Goal: Task Accomplishment & Management: Manage account settings

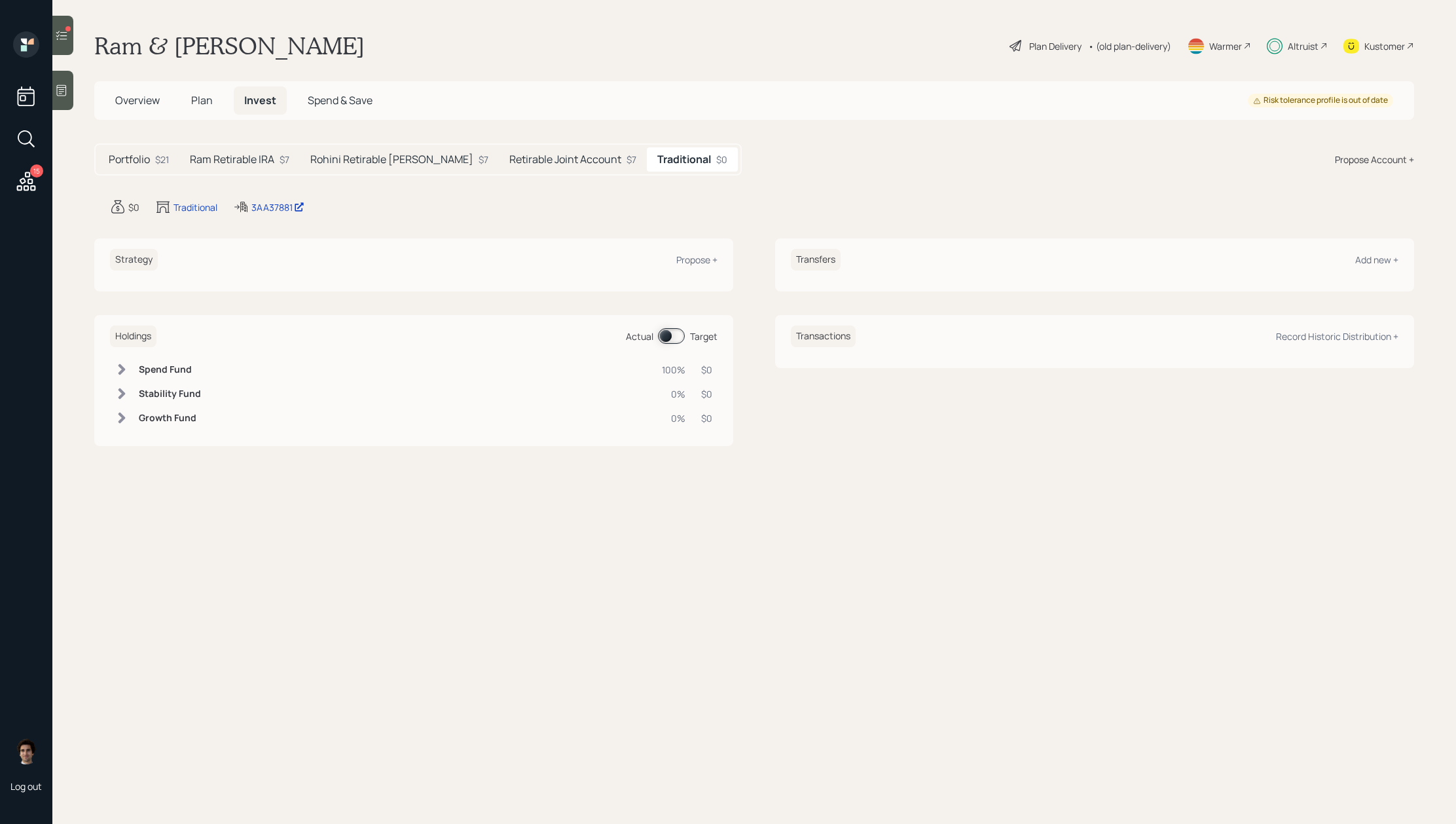
click at [380, 159] on h5 "Rohini Retirable [PERSON_NAME]" at bounding box center [392, 159] width 163 height 12
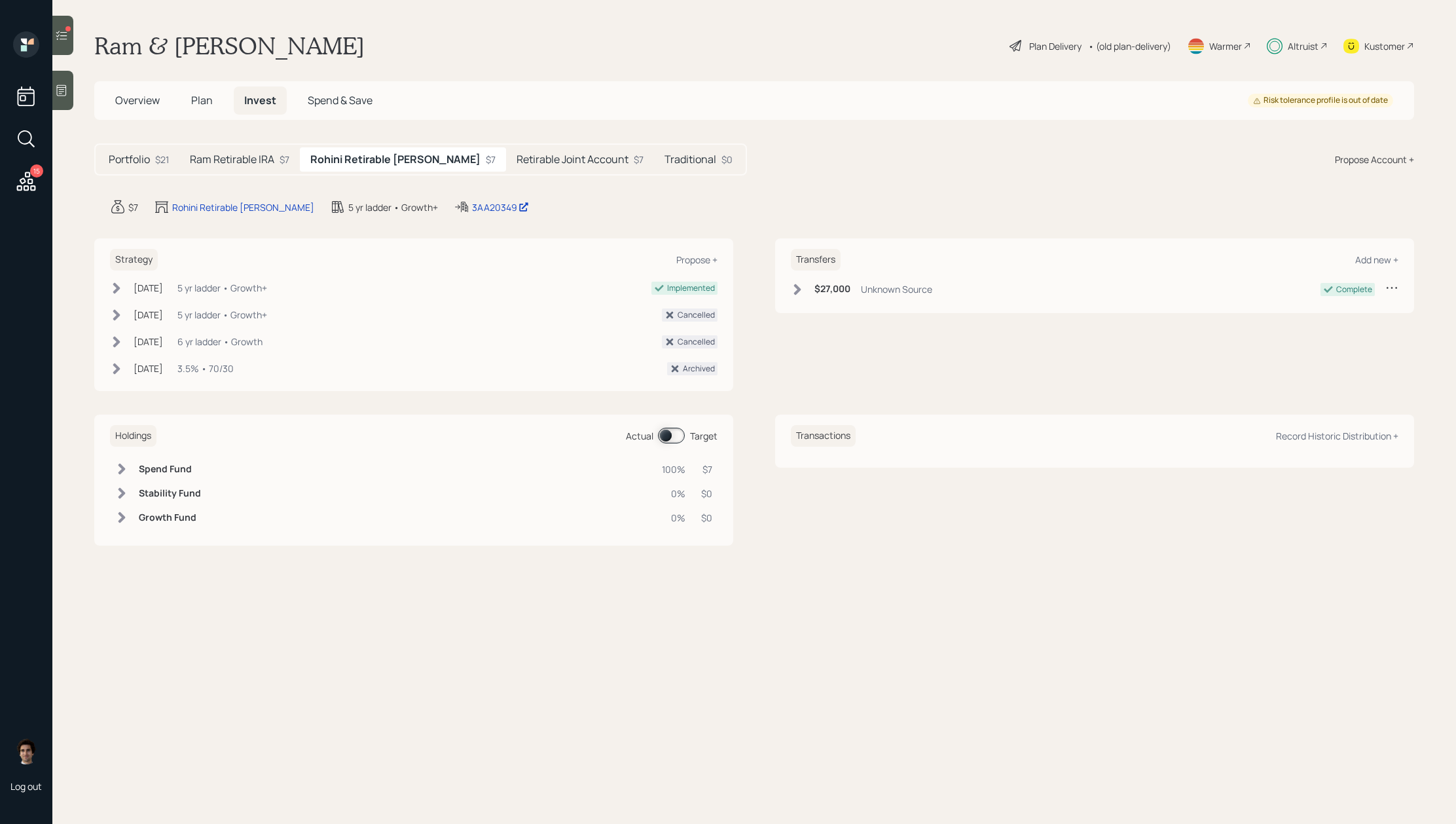
click at [254, 157] on h5 "Ram Retirable IRA" at bounding box center [232, 159] width 85 height 12
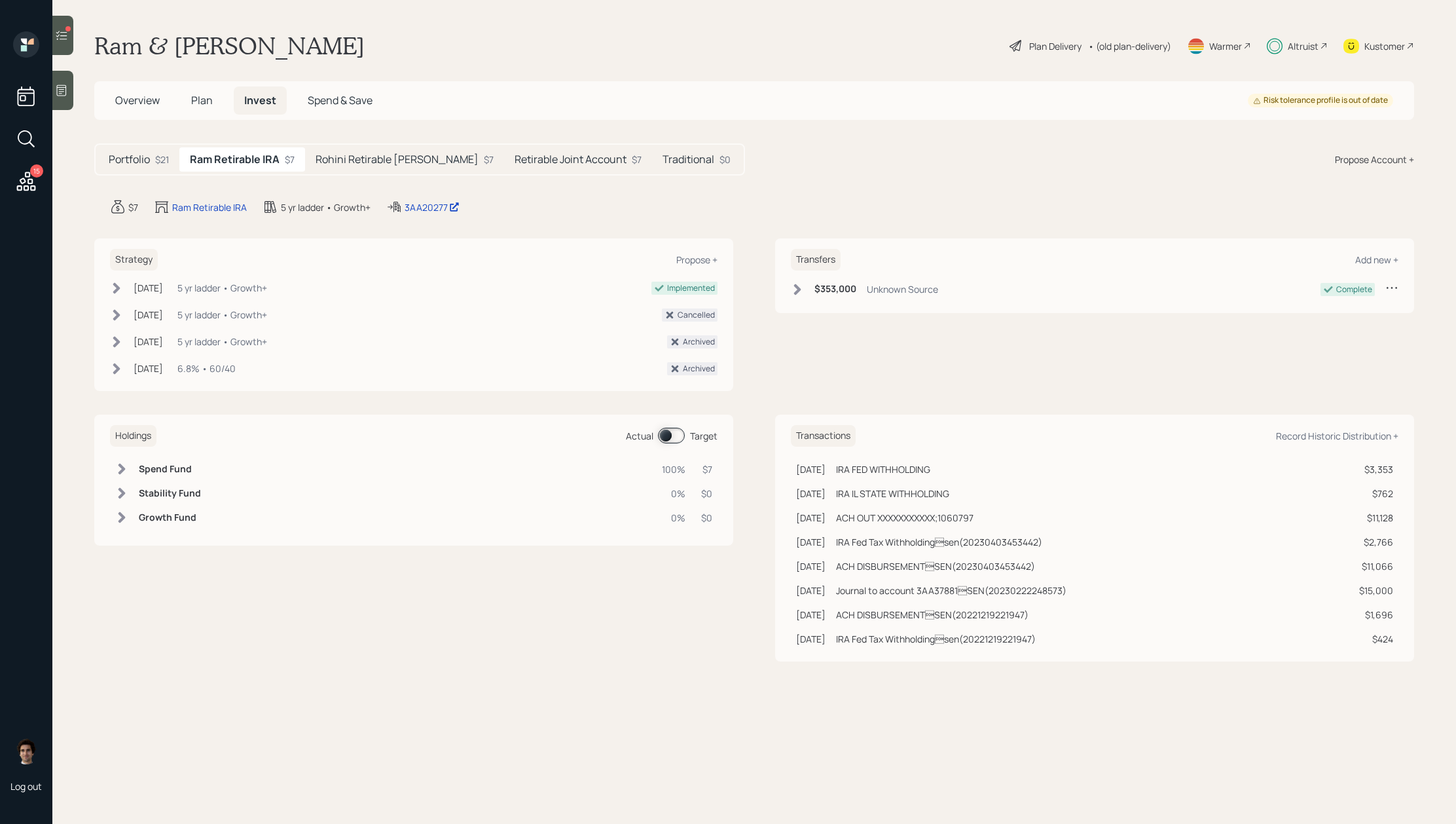
click at [67, 51] on div at bounding box center [63, 35] width 21 height 39
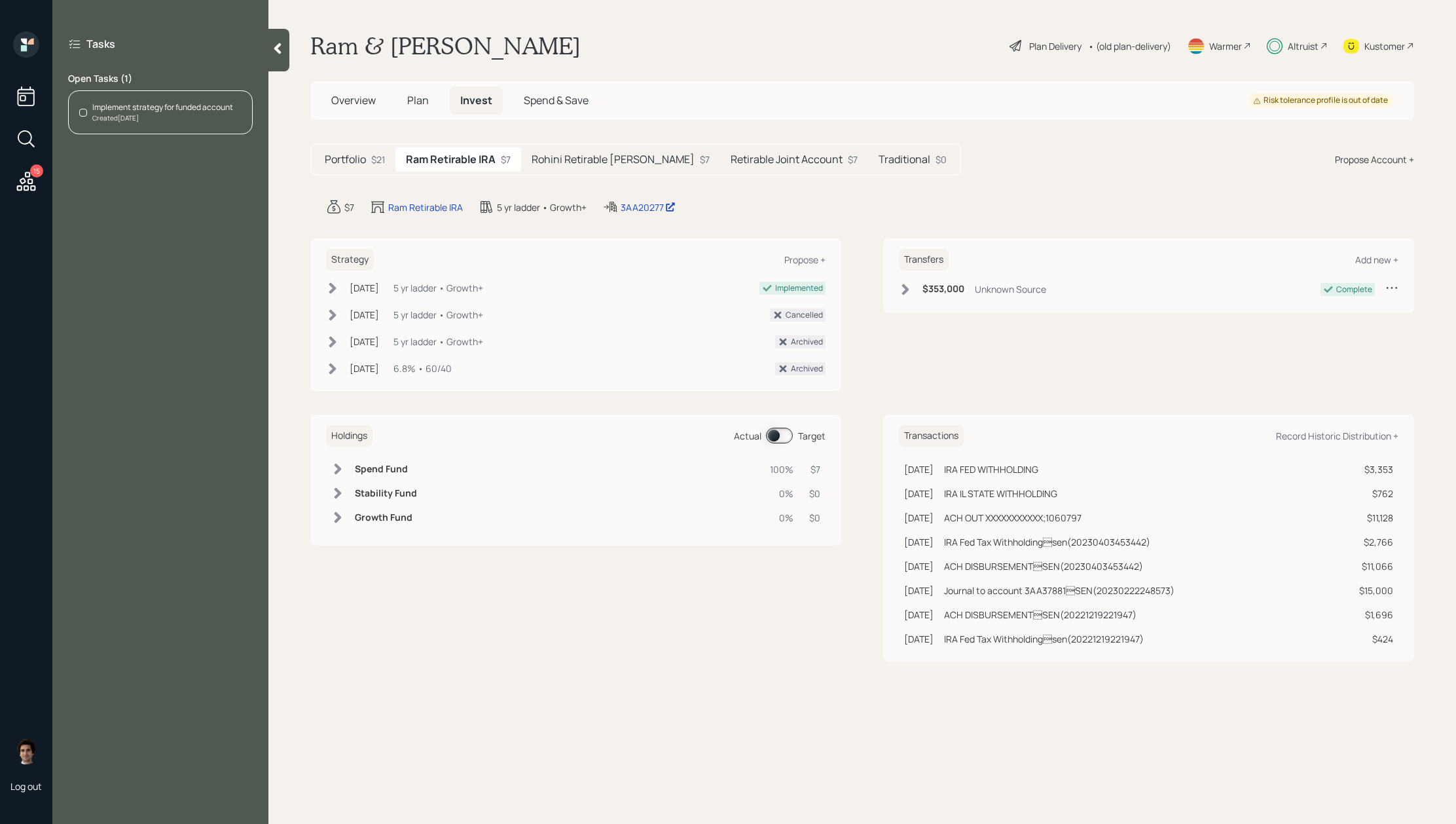
click at [223, 122] on div "Created Aug 8, 2025" at bounding box center [163, 118] width 141 height 10
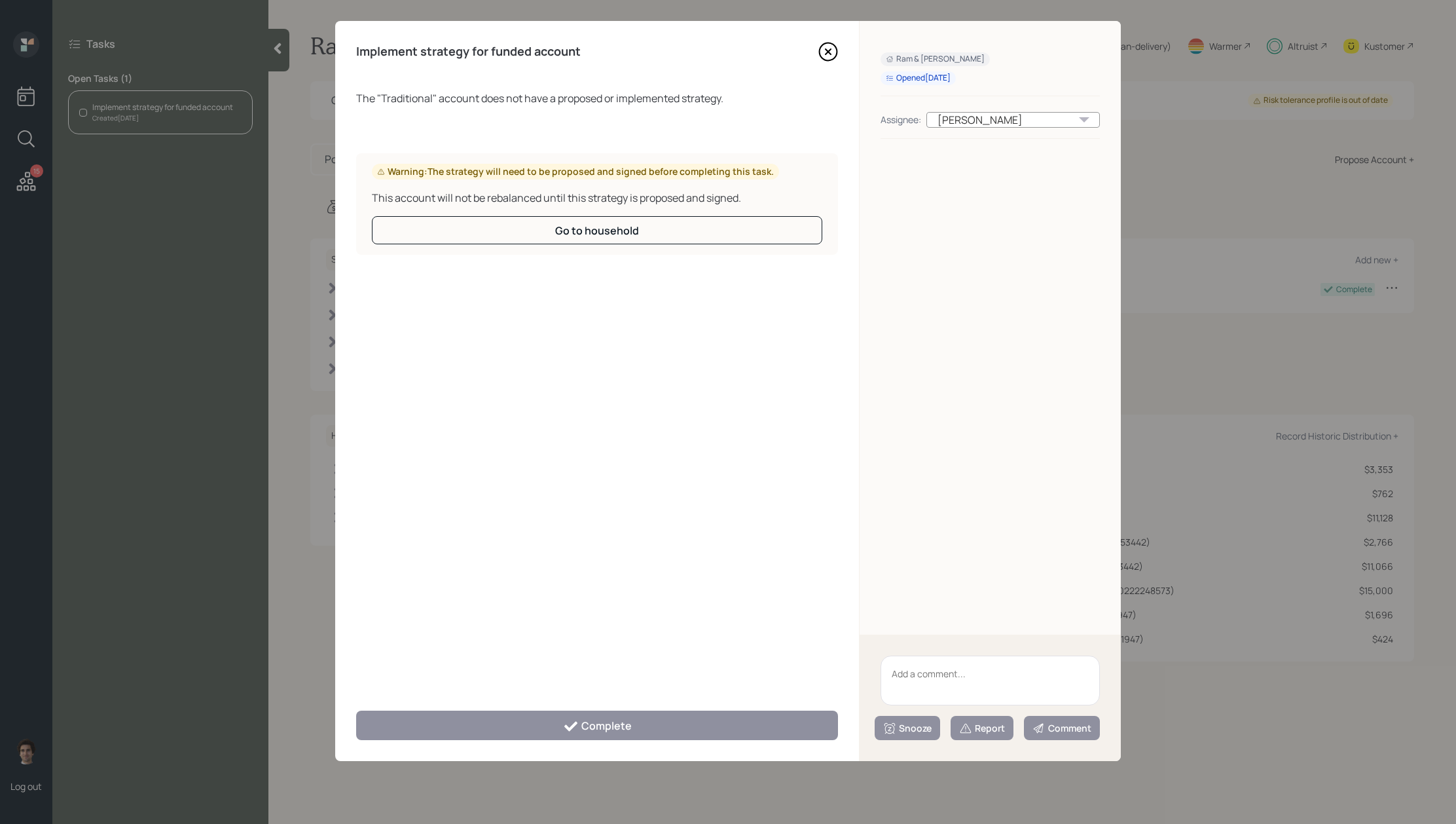
click at [1023, 685] on textarea at bounding box center [990, 681] width 219 height 50
type textarea "client left Retirable"
click at [982, 739] on button "Report" at bounding box center [982, 728] width 63 height 24
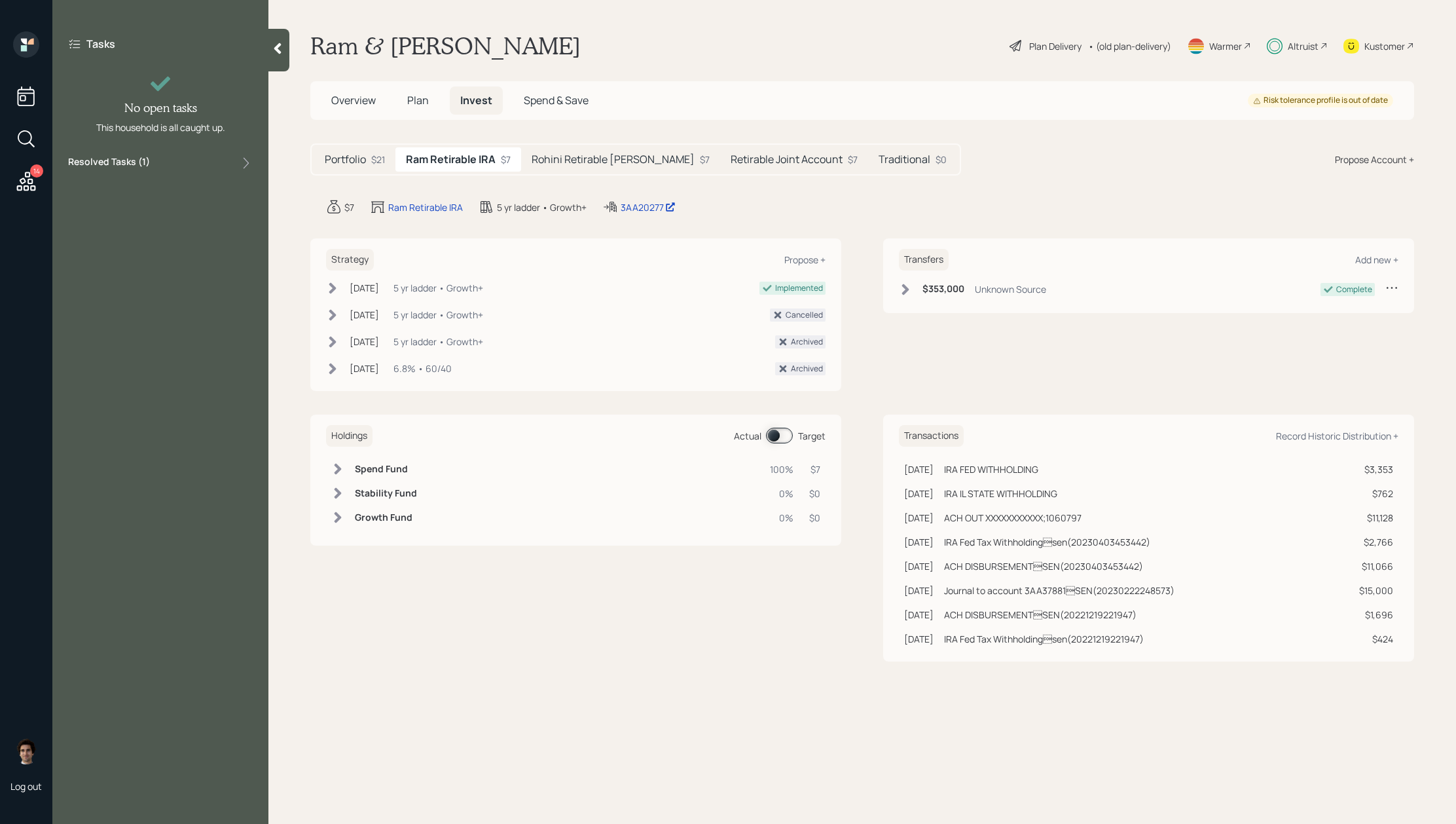
click at [7, 191] on div "14 Log out" at bounding box center [26, 412] width 52 height 824
click at [17, 191] on icon at bounding box center [25, 181] width 24 height 24
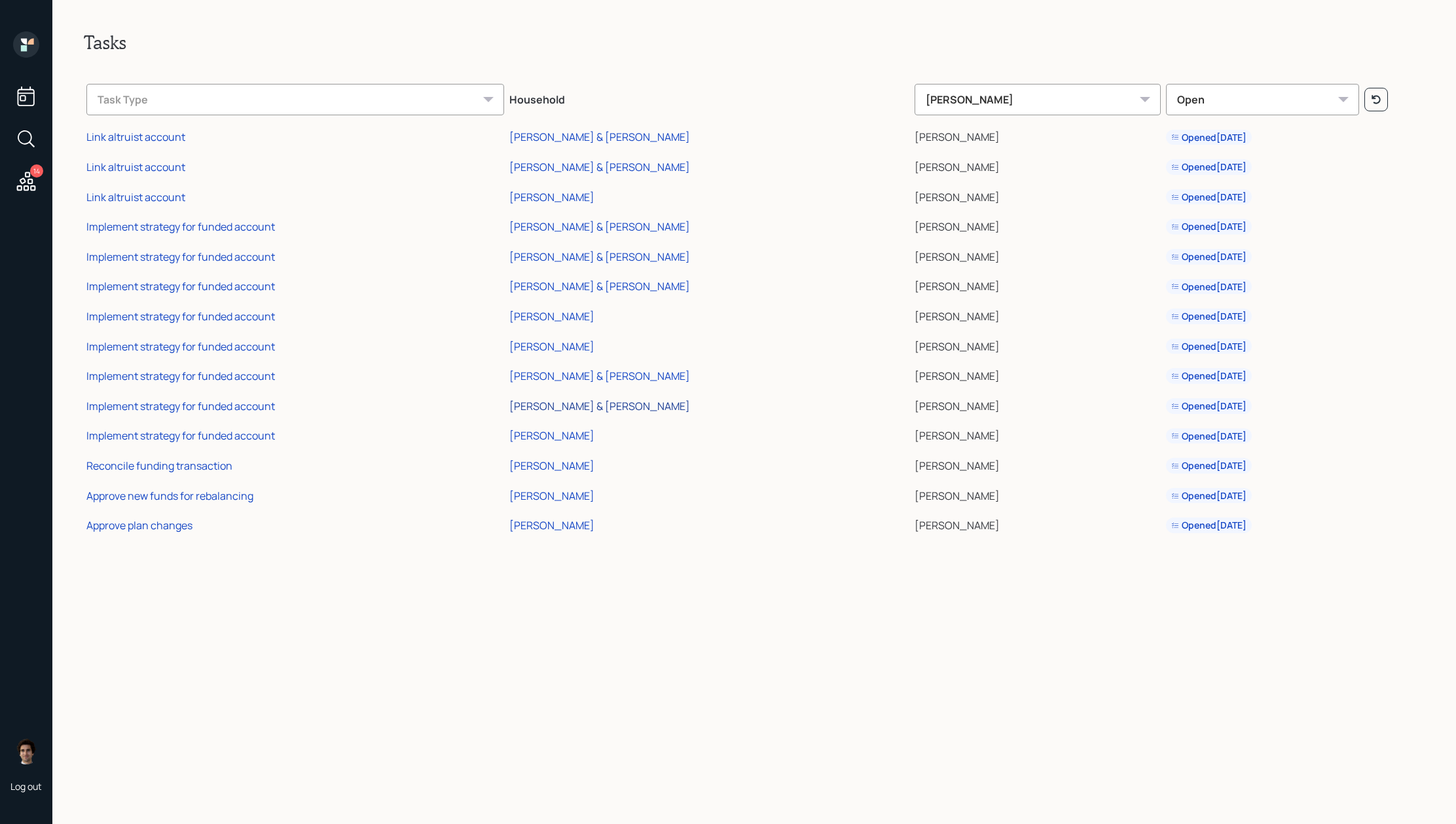
click at [597, 401] on div "[PERSON_NAME] & [PERSON_NAME]" at bounding box center [600, 406] width 181 height 14
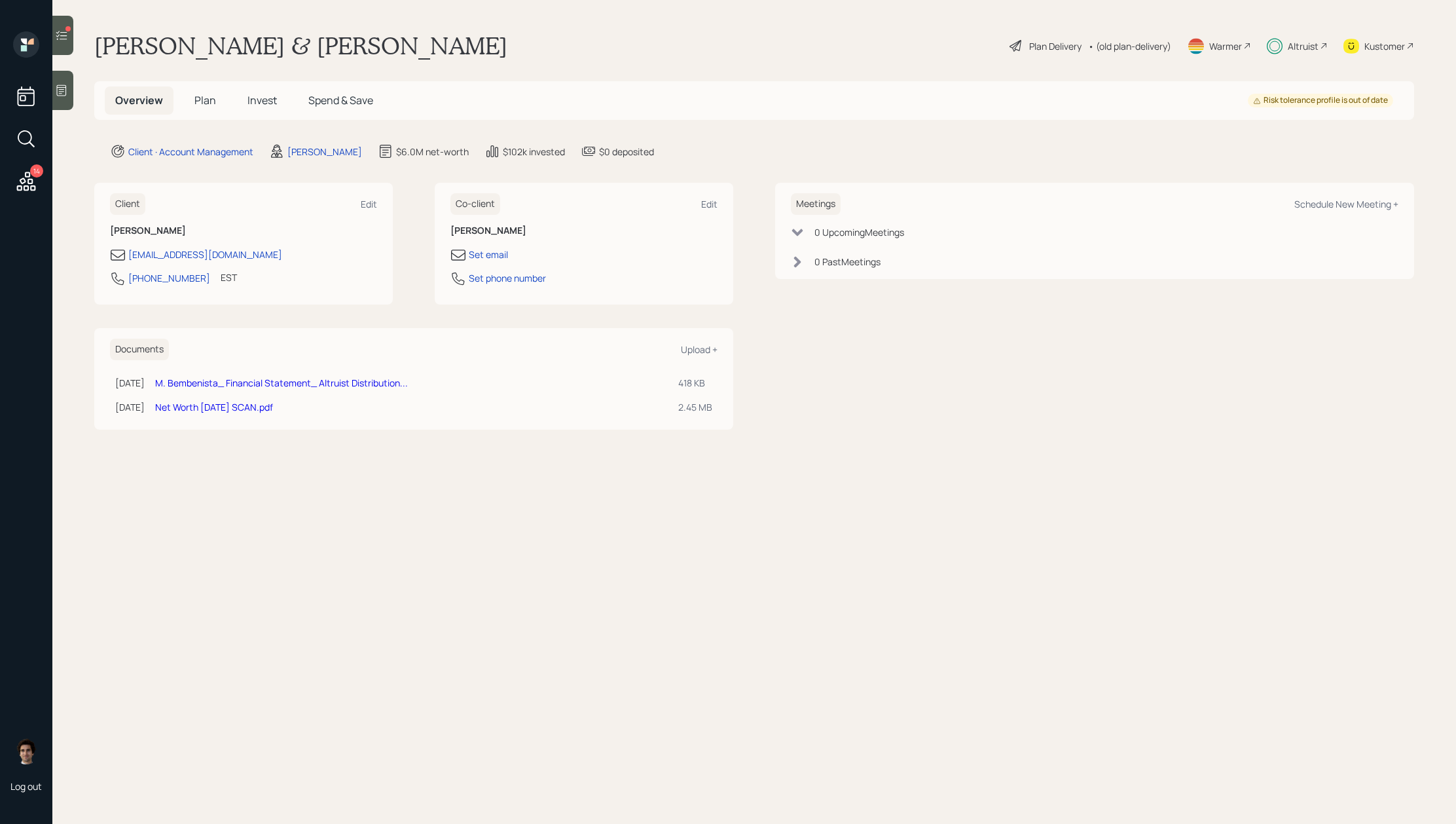
click at [277, 101] on h5 "Invest" at bounding box center [262, 101] width 51 height 28
